Goal: Task Accomplishment & Management: Manage account settings

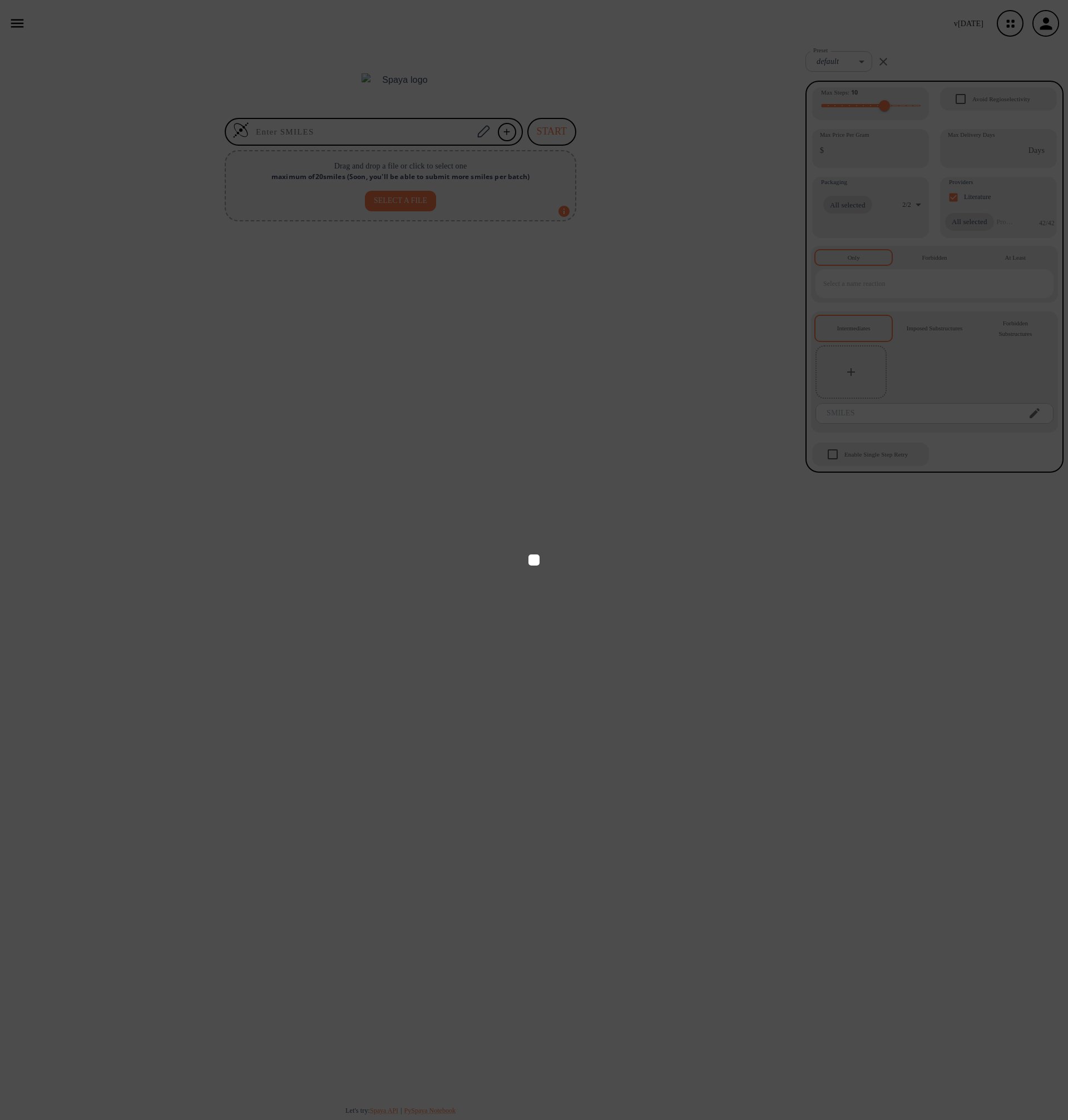
click at [556, 510] on icon at bounding box center [534, 560] width 1068 height 1120
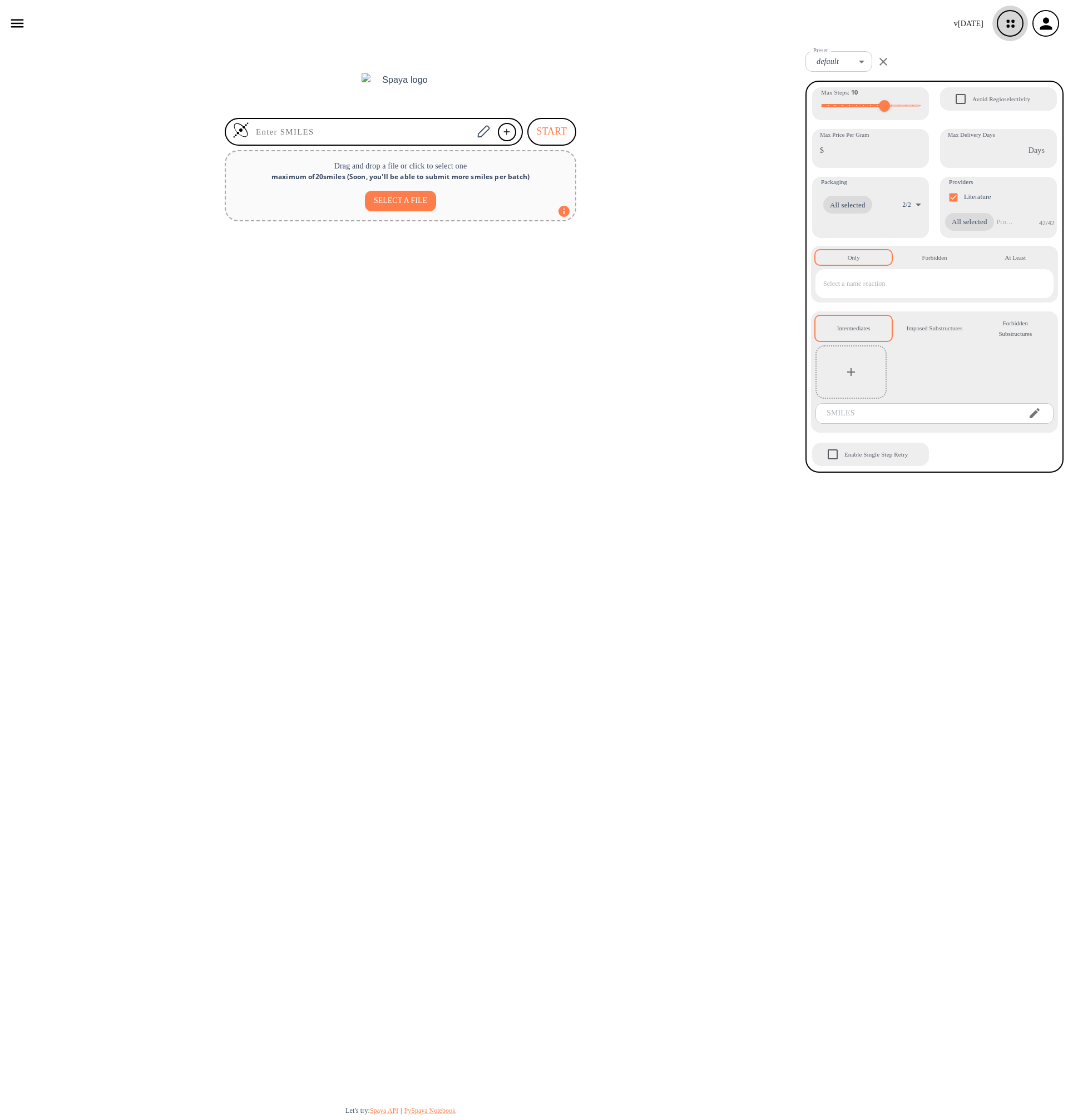
click at [1002, 19] on icon "button" at bounding box center [1010, 23] width 29 height 29
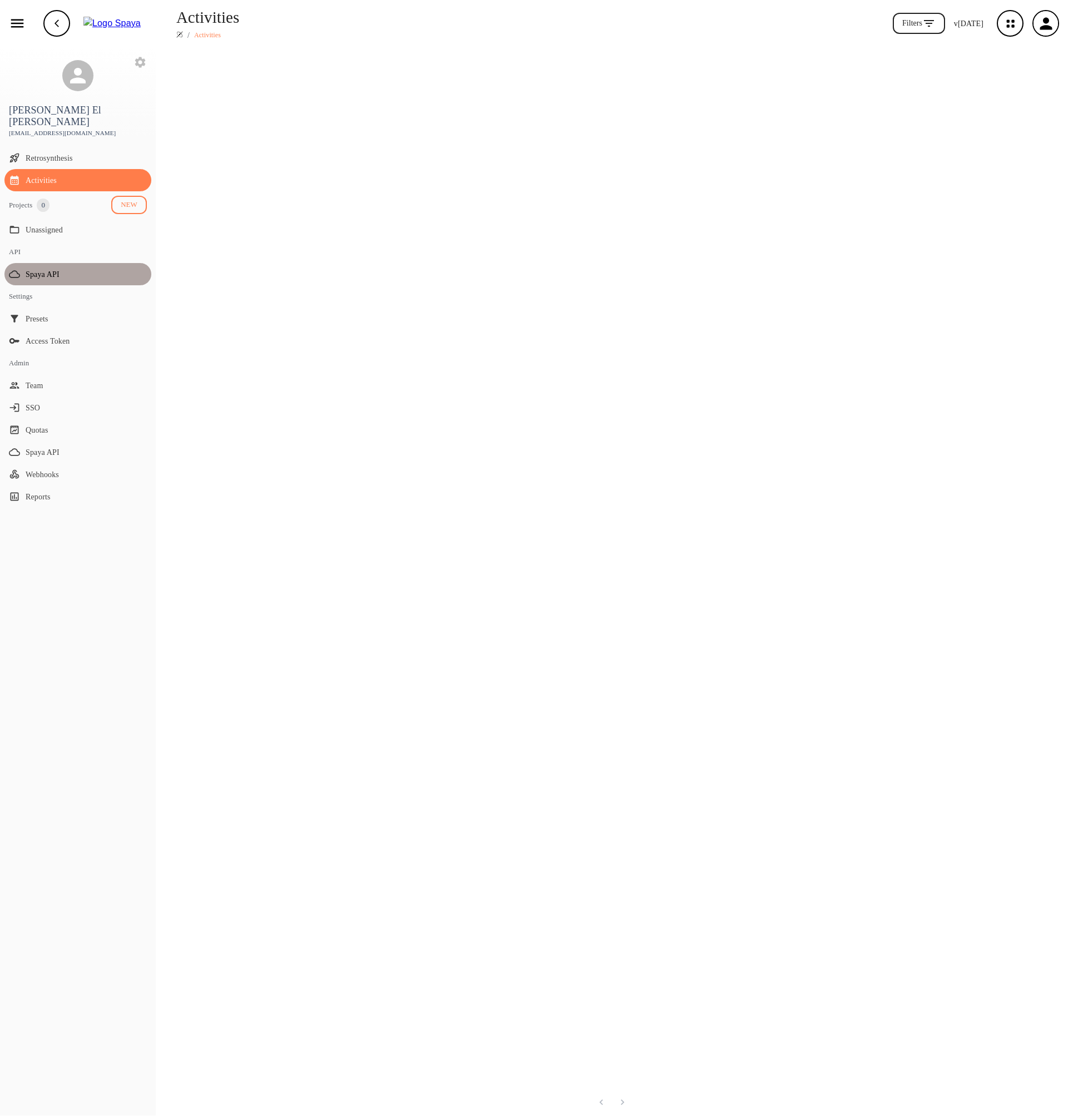
click at [46, 269] on span "Spaya API" at bounding box center [87, 274] width 122 height 12
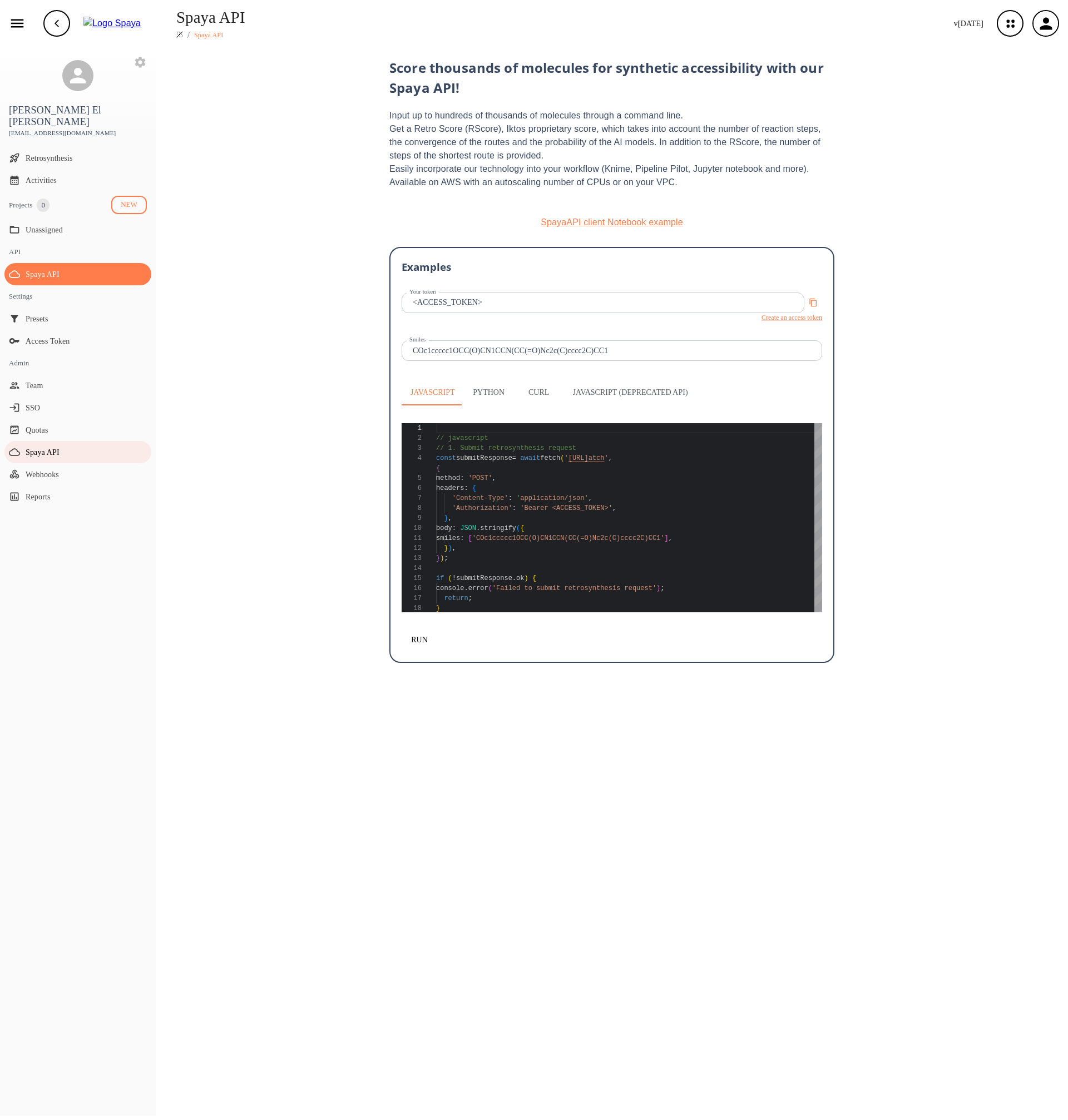
click at [42, 447] on span "Spaya API" at bounding box center [87, 452] width 122 height 12
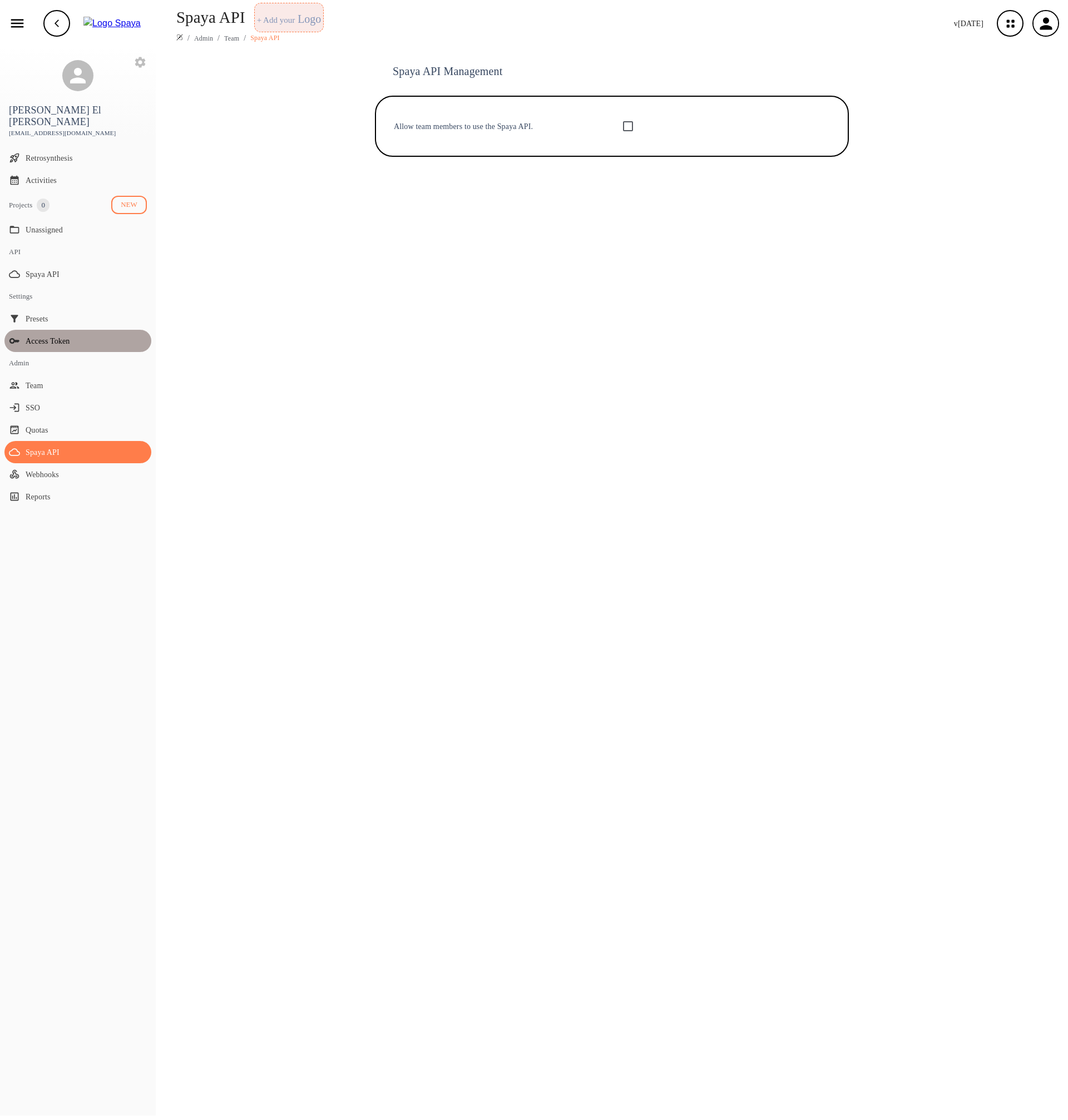
click at [54, 335] on span "Access Token" at bounding box center [87, 341] width 122 height 12
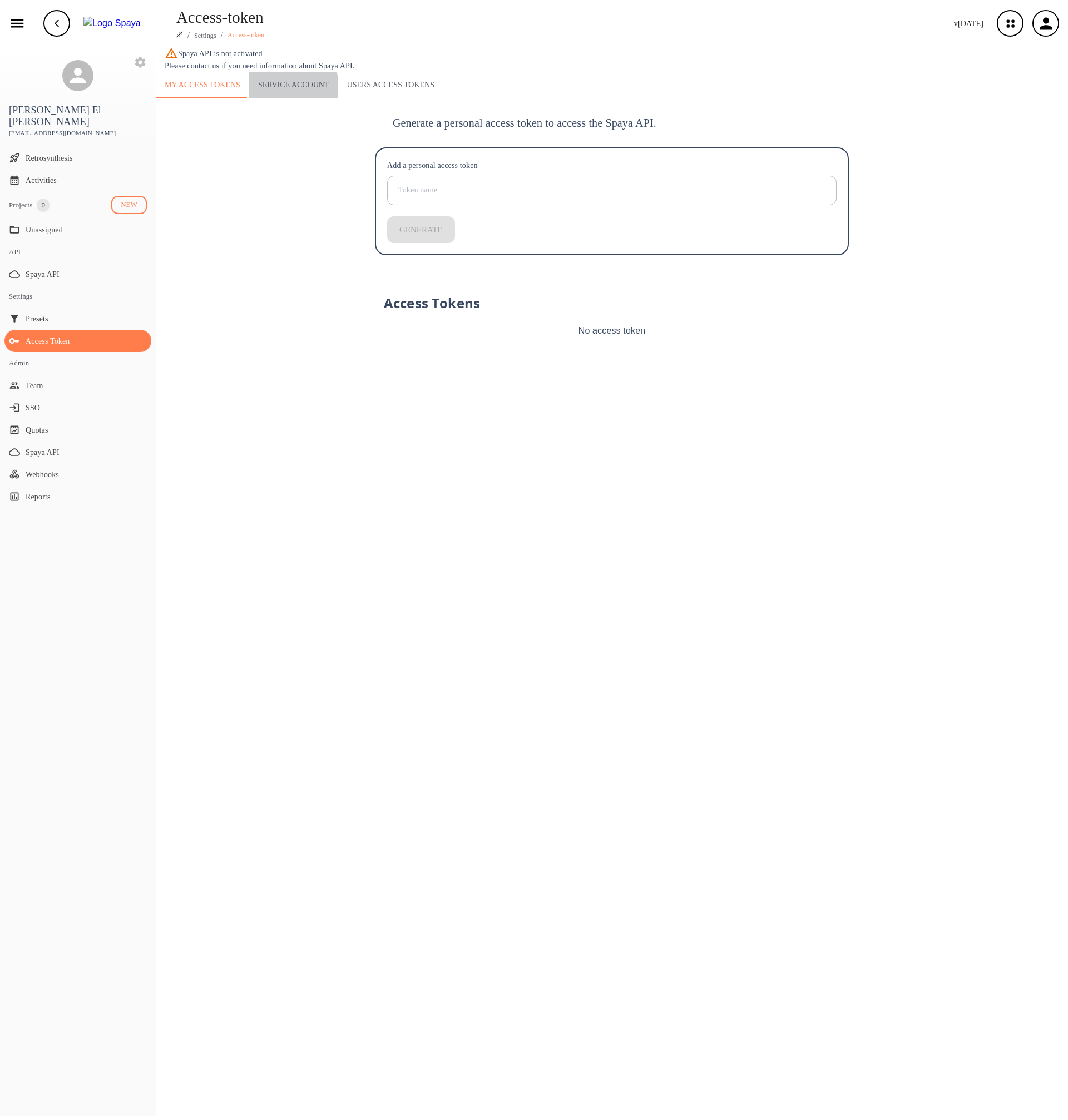
click at [289, 88] on button "Service Account" at bounding box center [294, 85] width 89 height 27
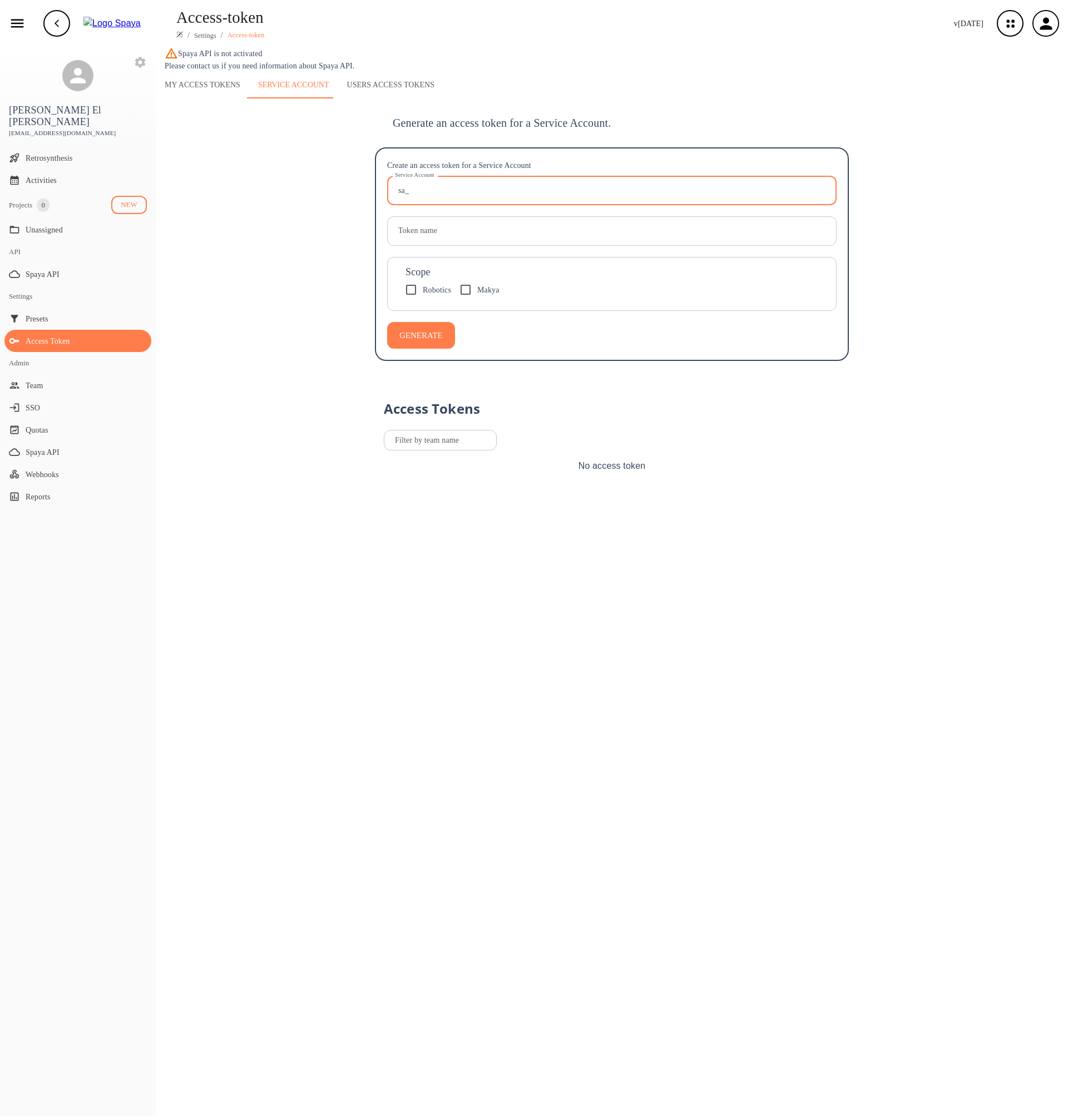
click at [437, 192] on input "sa_" at bounding box center [613, 190] width 446 height 29
type input "sa_makya"
click at [408, 236] on input "Token name" at bounding box center [613, 231] width 446 height 29
type input "sa_makya"
click at [486, 295] on span "Makya" at bounding box center [488, 290] width 22 height 12
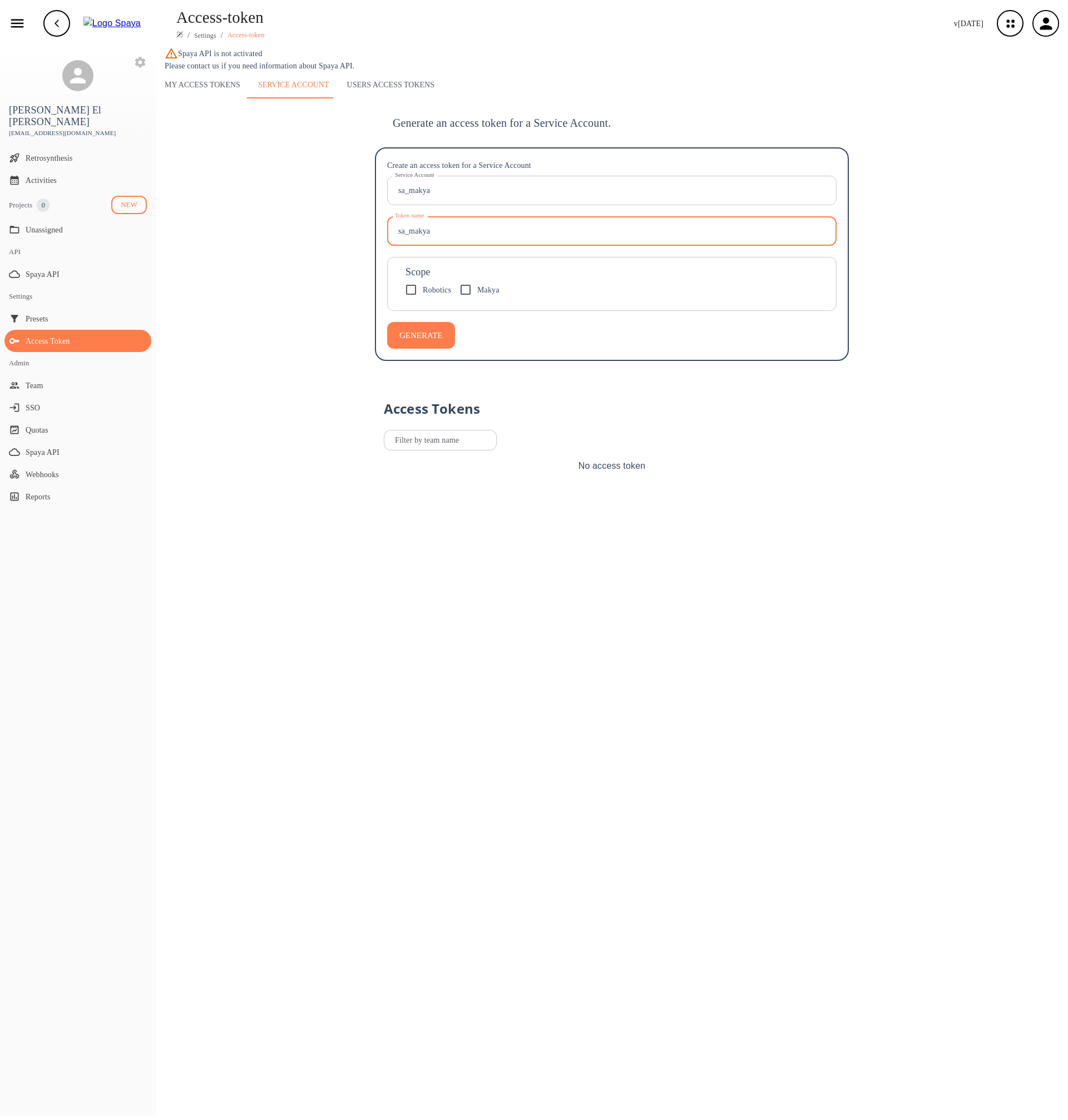
click at [477, 295] on input "Makya" at bounding box center [466, 290] width 23 height 23
checkbox input "true"
click at [424, 336] on button "GENERATE" at bounding box center [421, 335] width 68 height 27
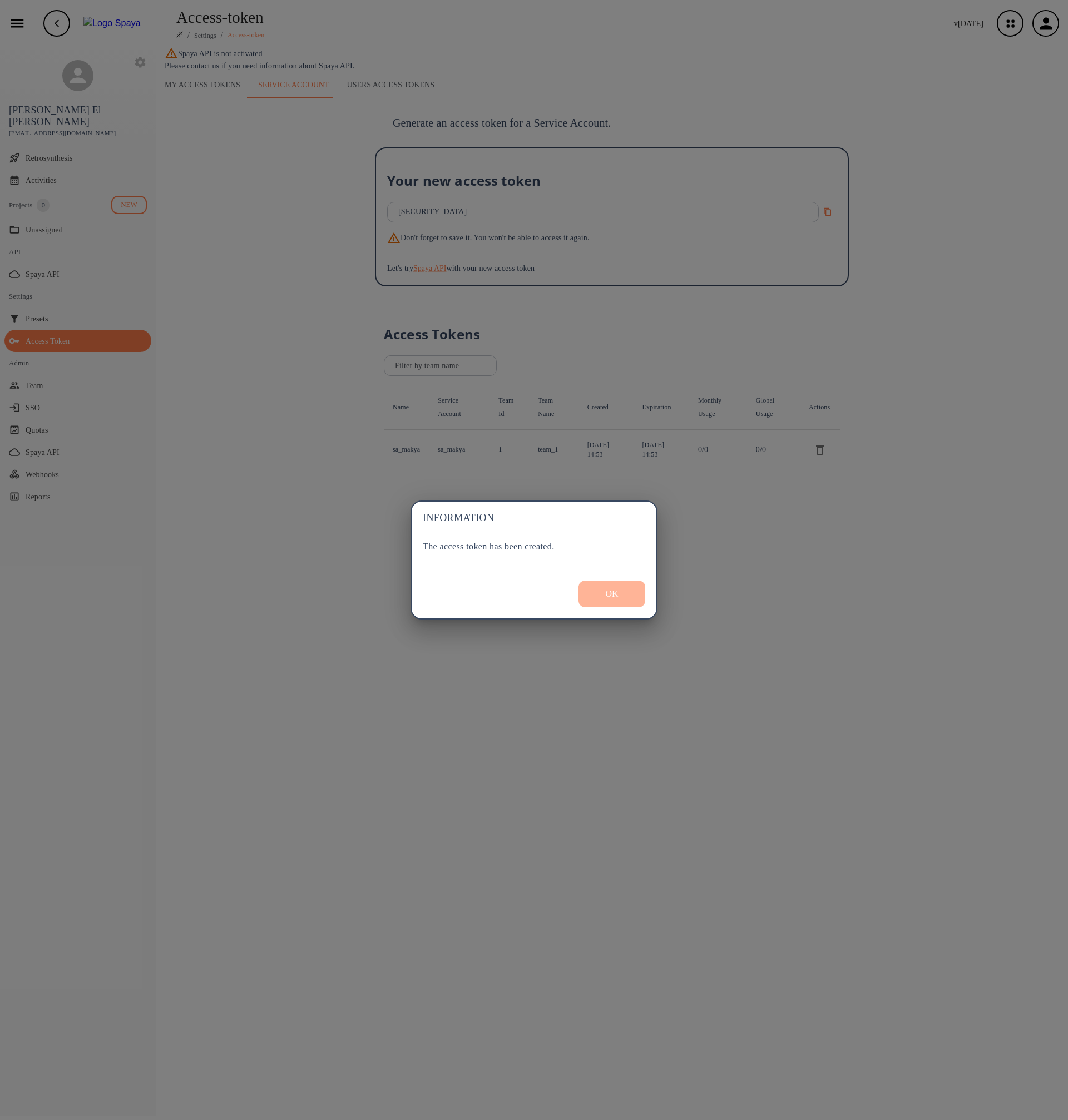
click at [618, 587] on button "OK" at bounding box center [611, 594] width 67 height 27
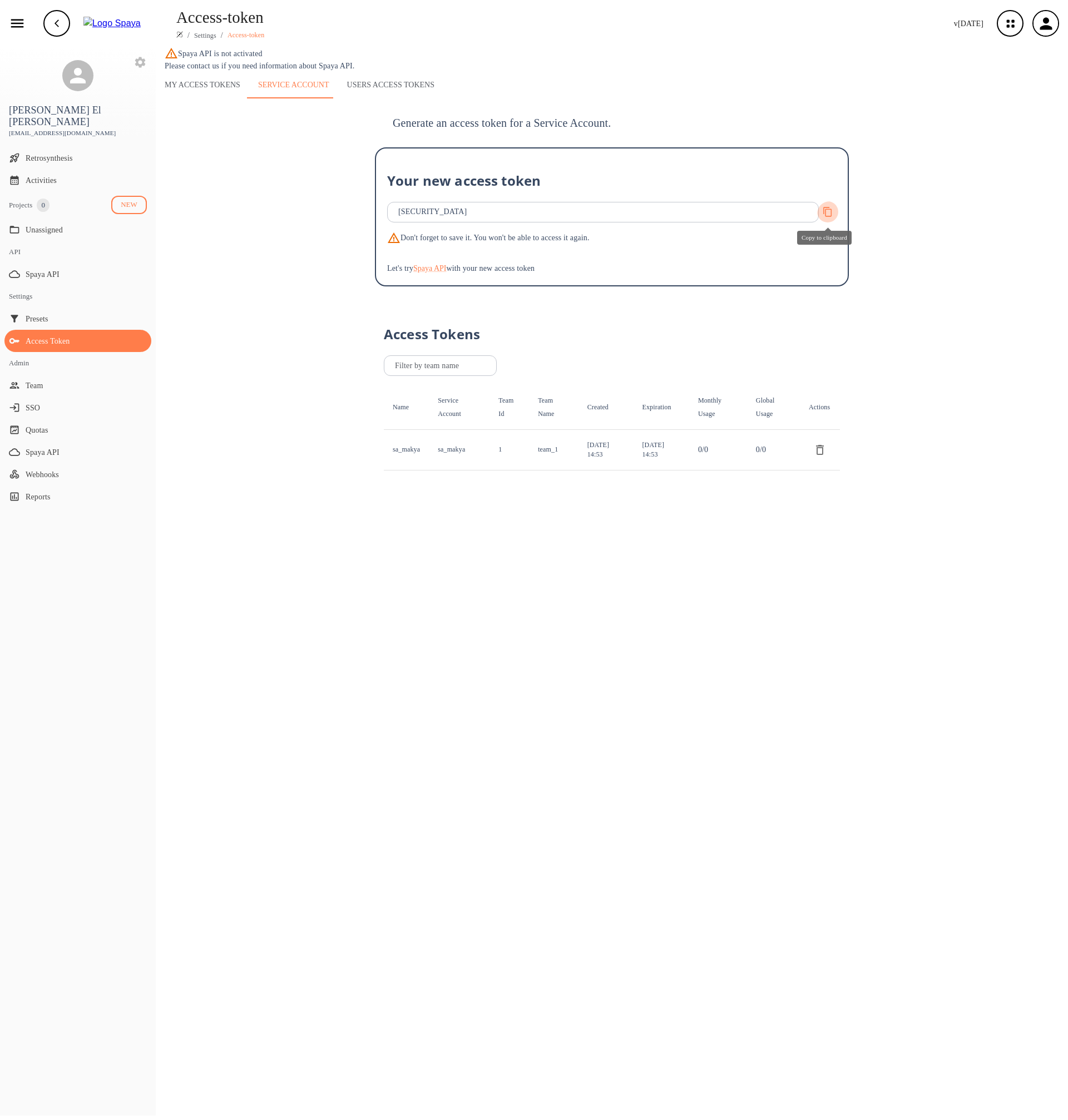
click at [828, 212] on icon "Copy to clipboard" at bounding box center [828, 213] width 11 height 11
